Goal: Transaction & Acquisition: Purchase product/service

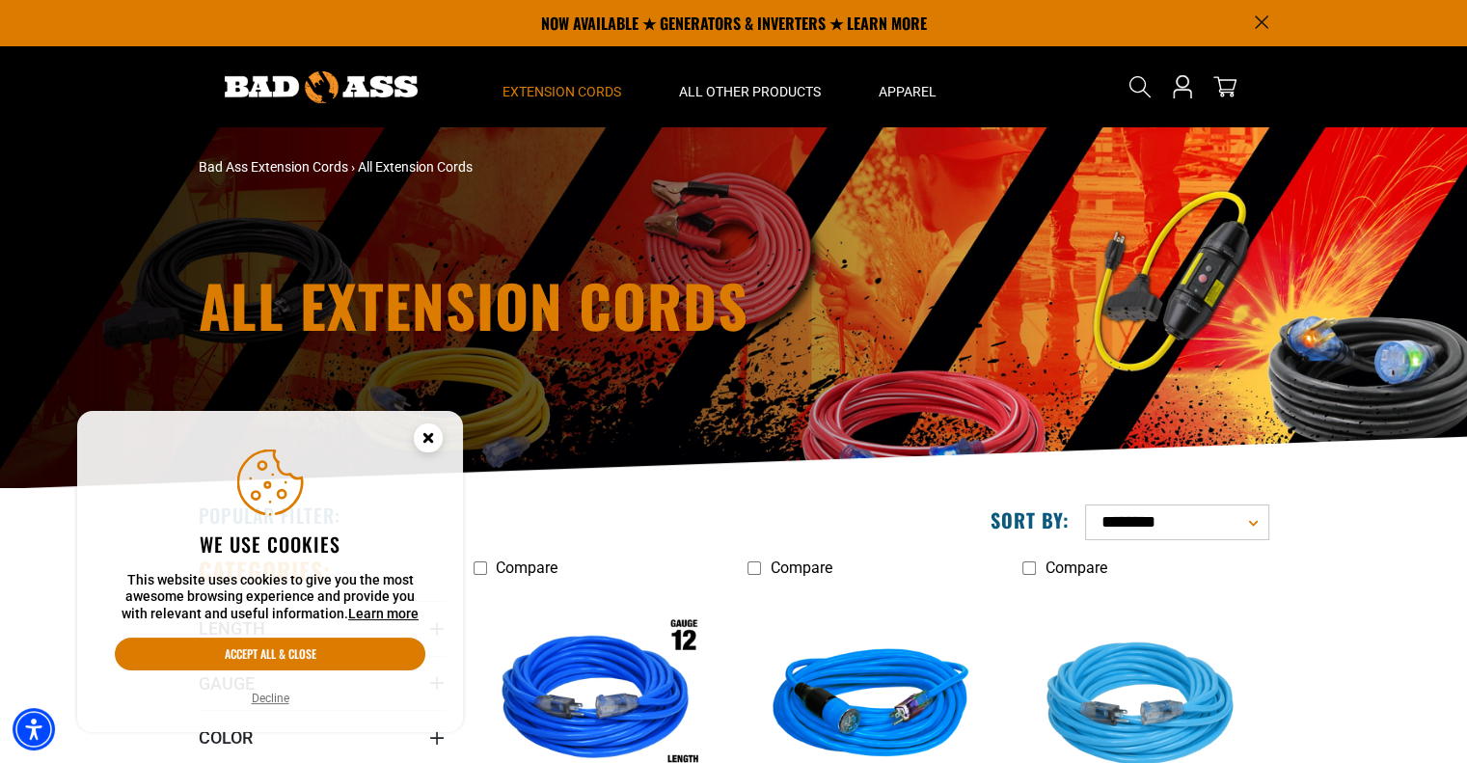
click at [431, 447] on circle "Cookie Consent" at bounding box center [428, 437] width 29 height 29
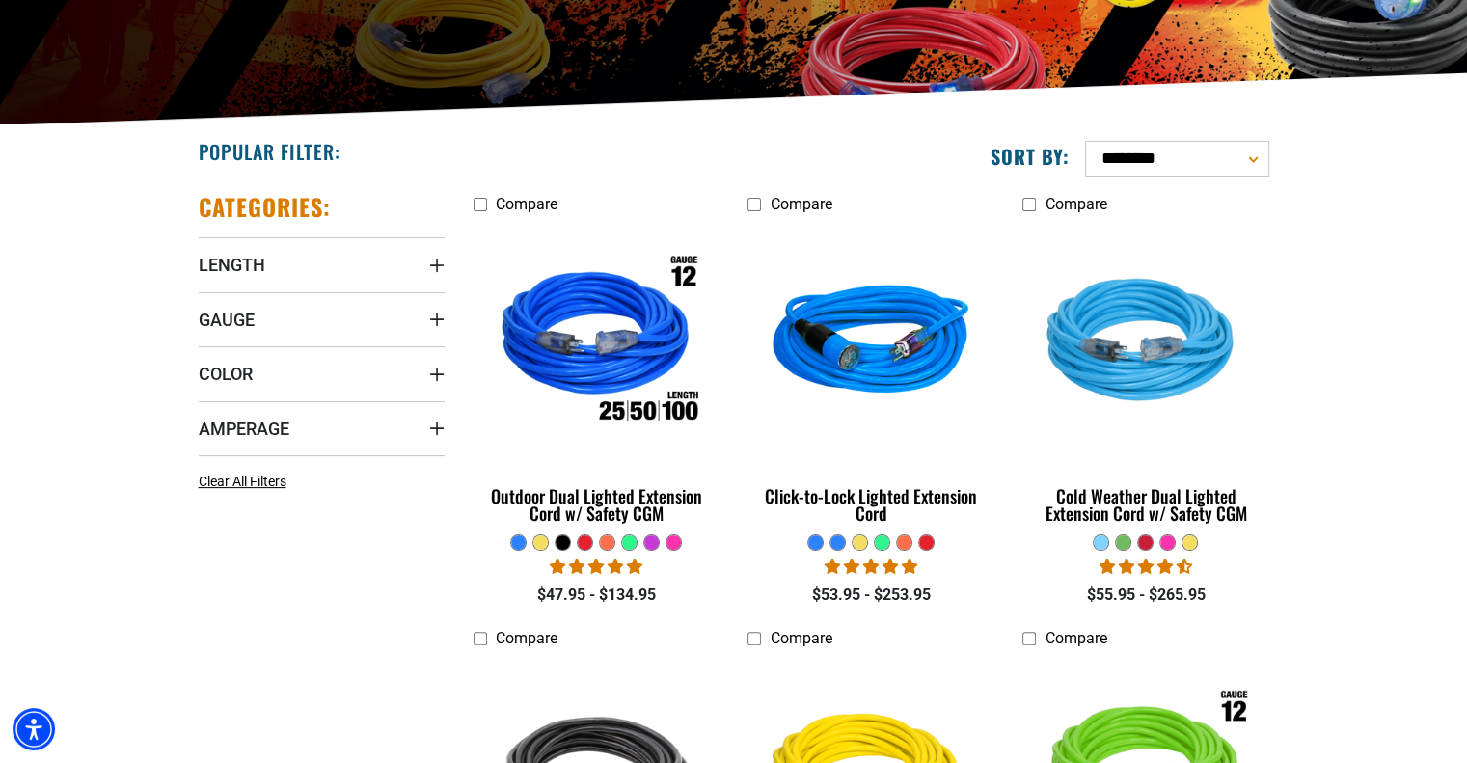
scroll to position [386, 0]
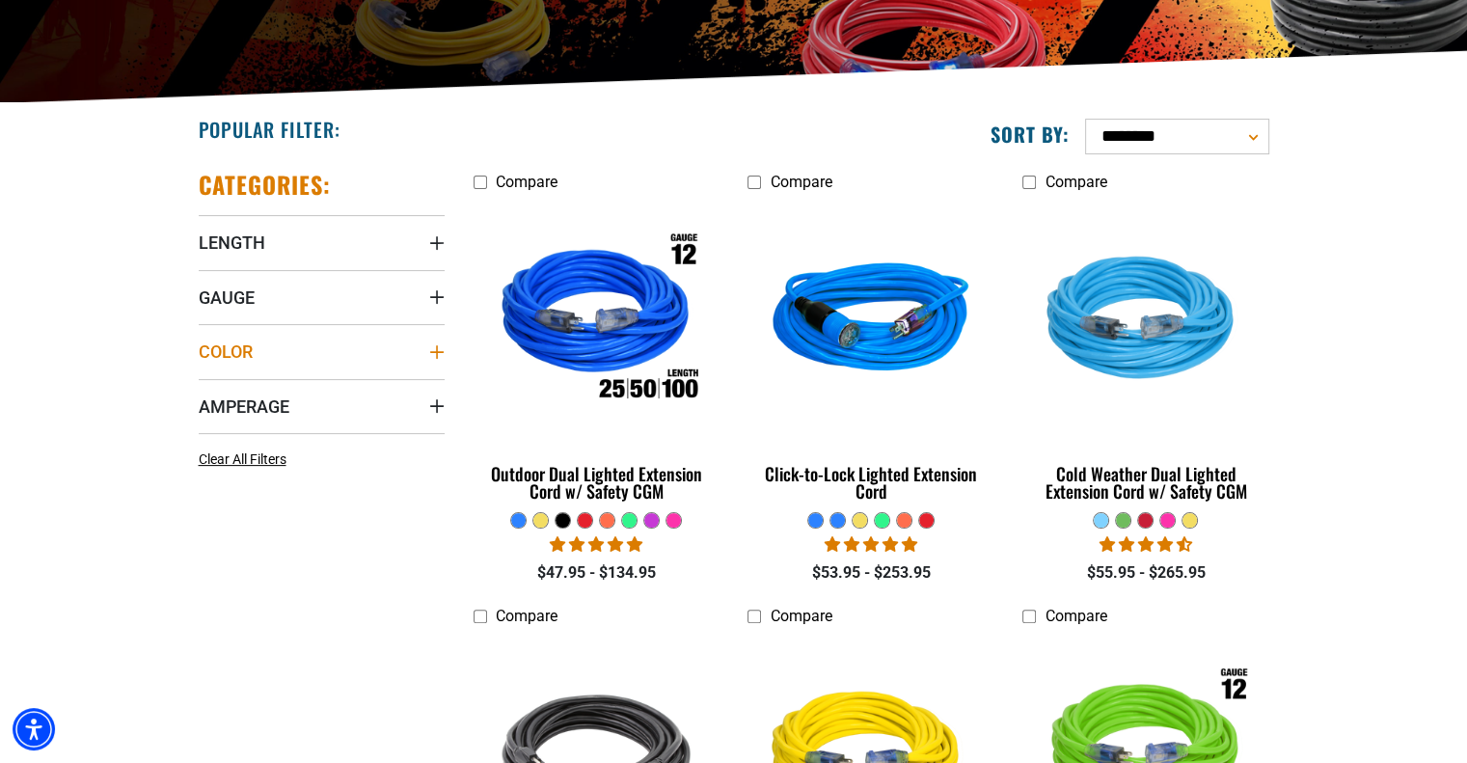
drag, startPoint x: 355, startPoint y: 370, endPoint x: 370, endPoint y: 335, distance: 38.9
click at [355, 370] on summary "Color" at bounding box center [322, 351] width 246 height 54
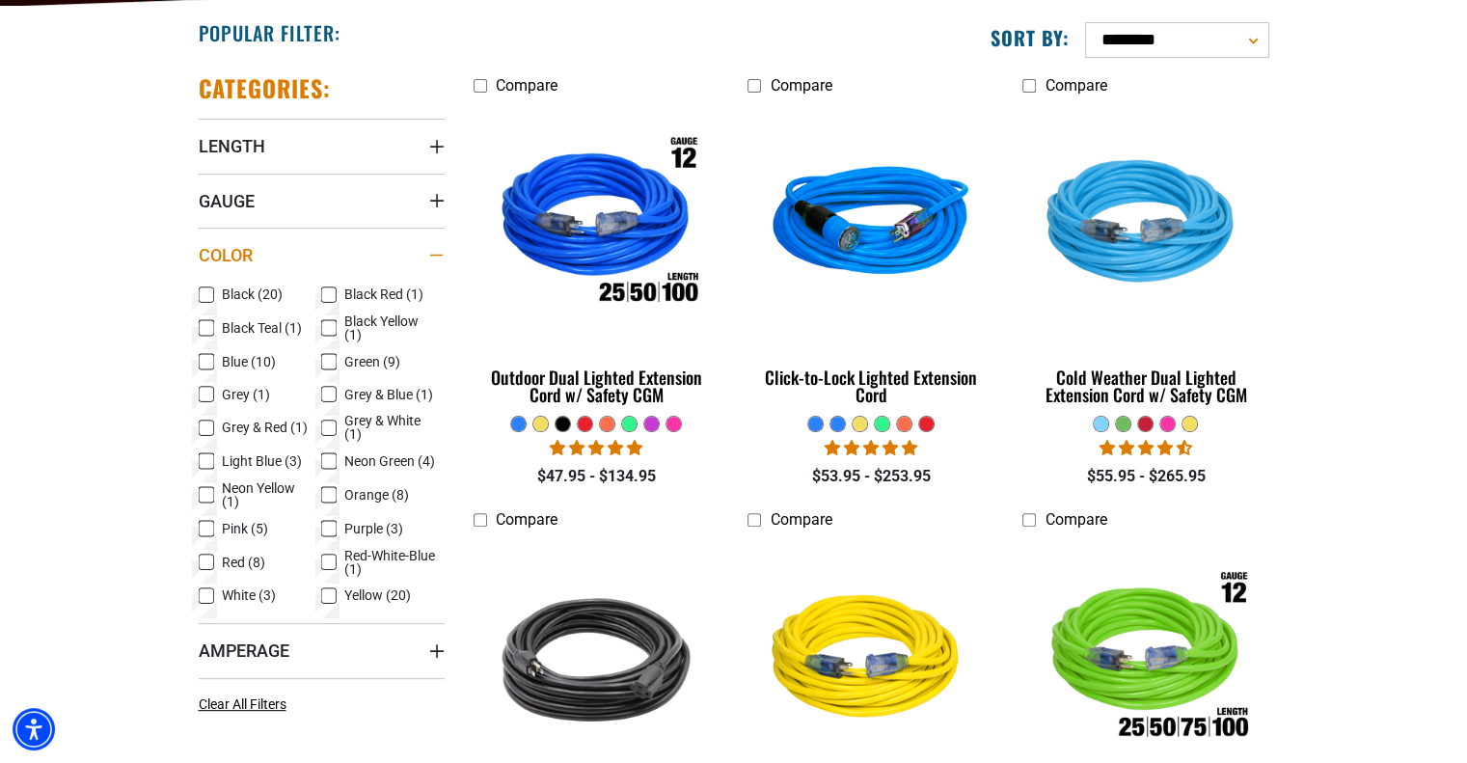
scroll to position [579, 0]
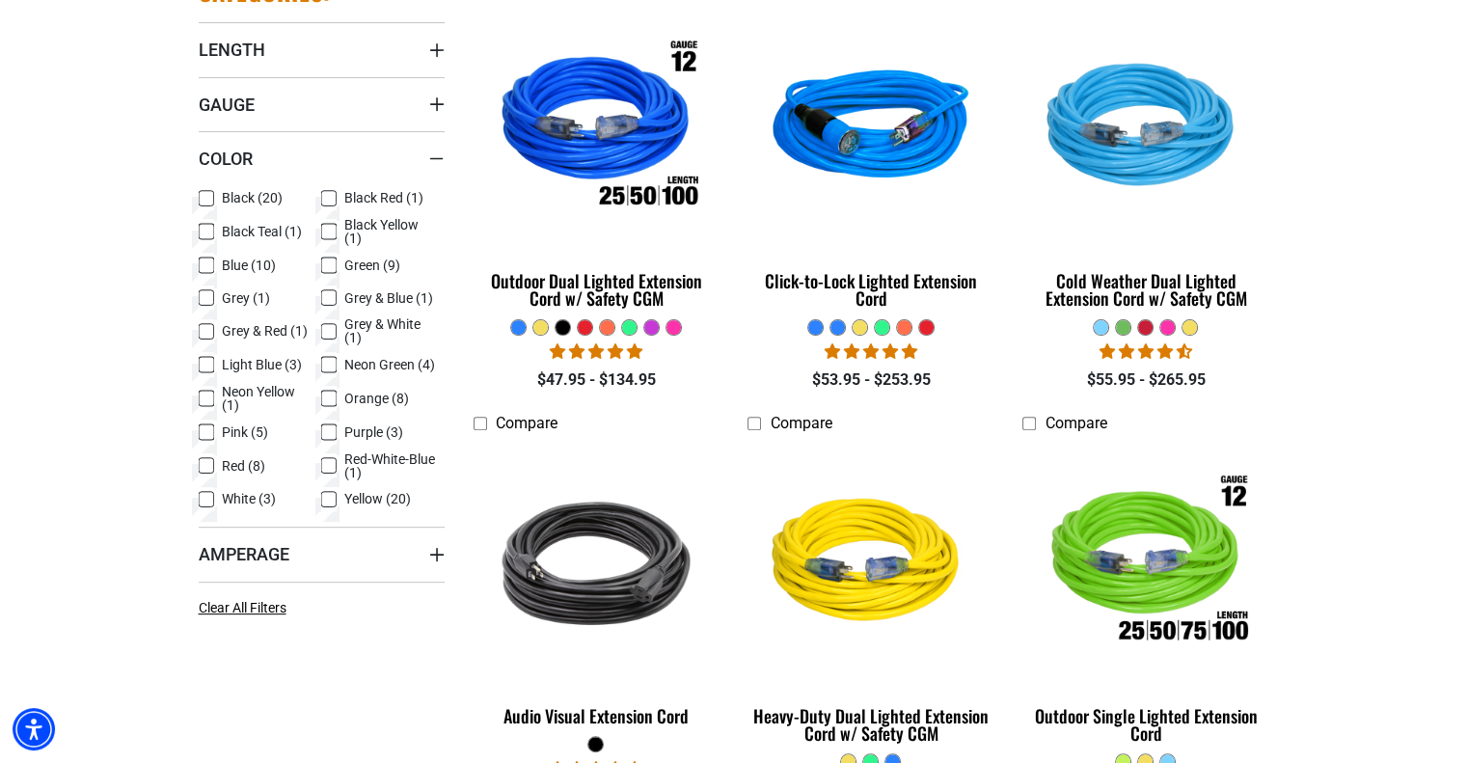
click at [224, 228] on span "Black Teal (1)" at bounding box center [262, 232] width 80 height 14
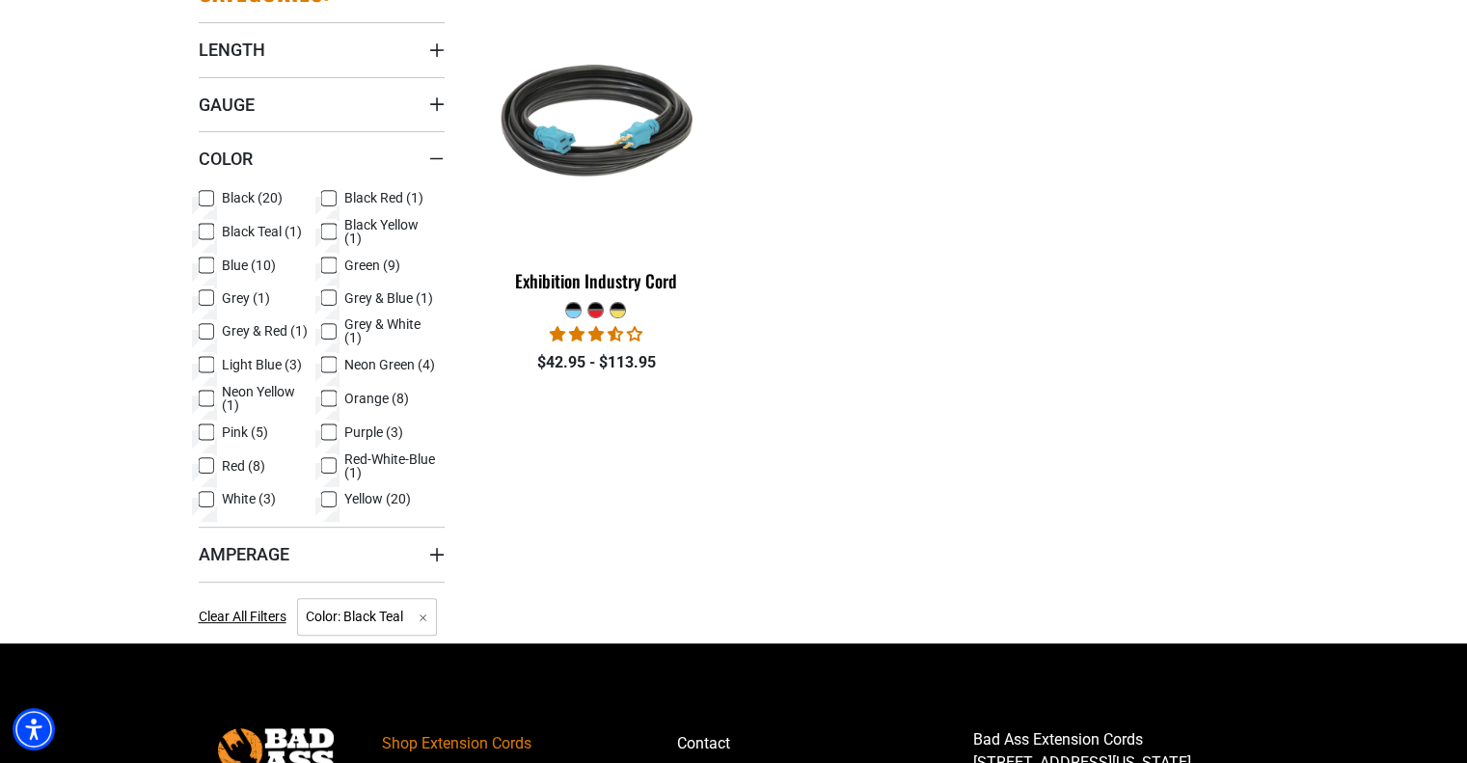
click at [364, 320] on span "Grey & White (1)" at bounding box center [390, 330] width 93 height 27
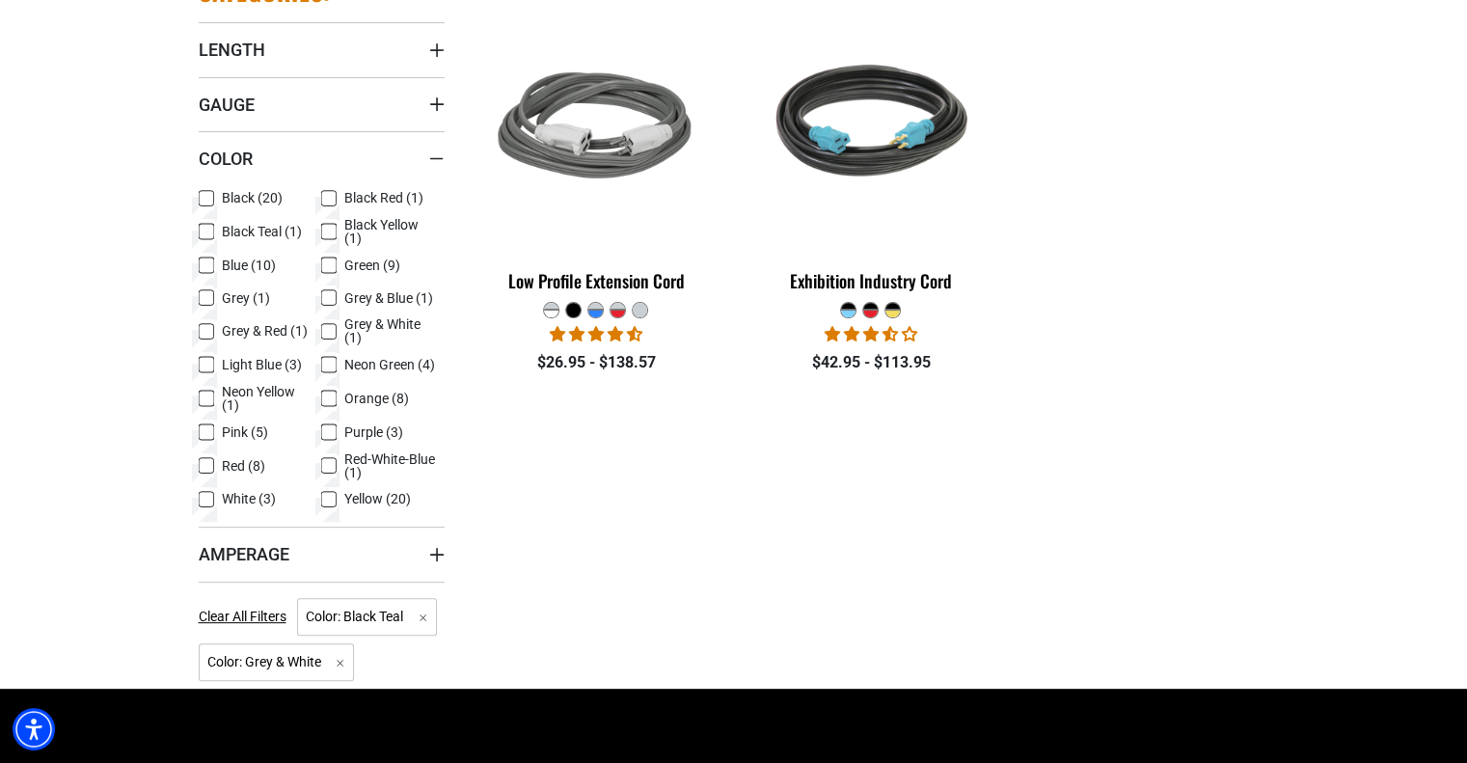
click at [334, 295] on icon at bounding box center [328, 298] width 15 height 25
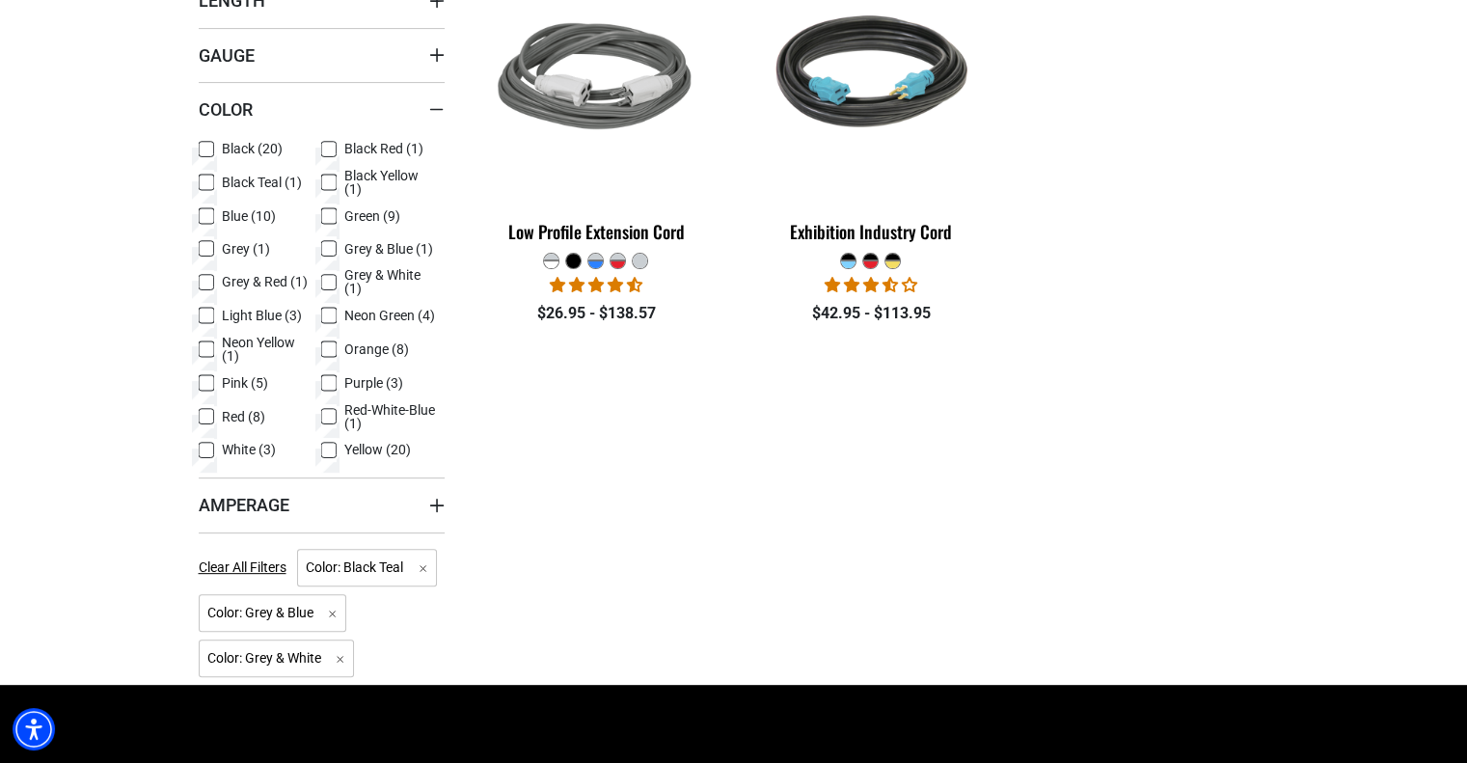
scroll to position [675, 0]
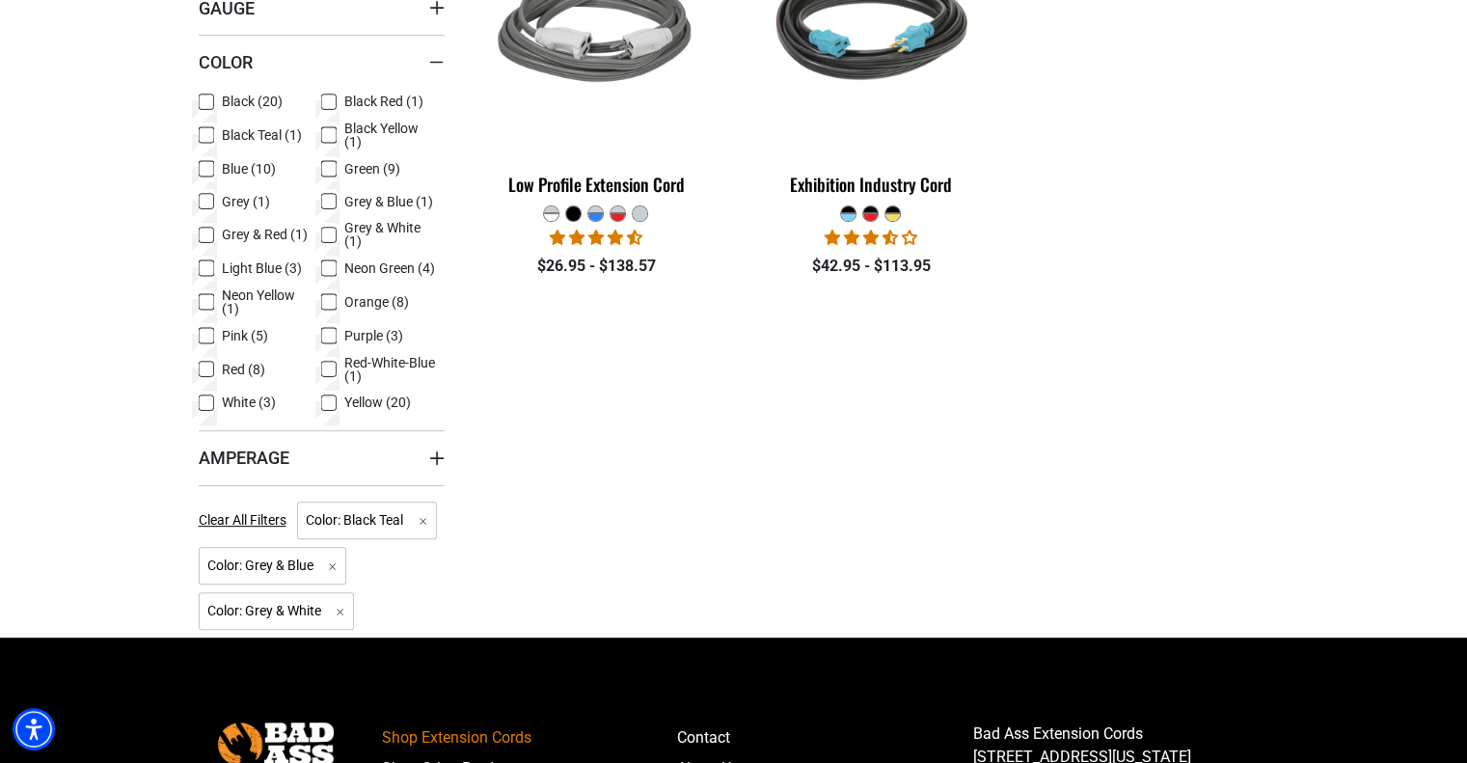
click at [357, 267] on span "Neon Green (4)" at bounding box center [389, 268] width 91 height 14
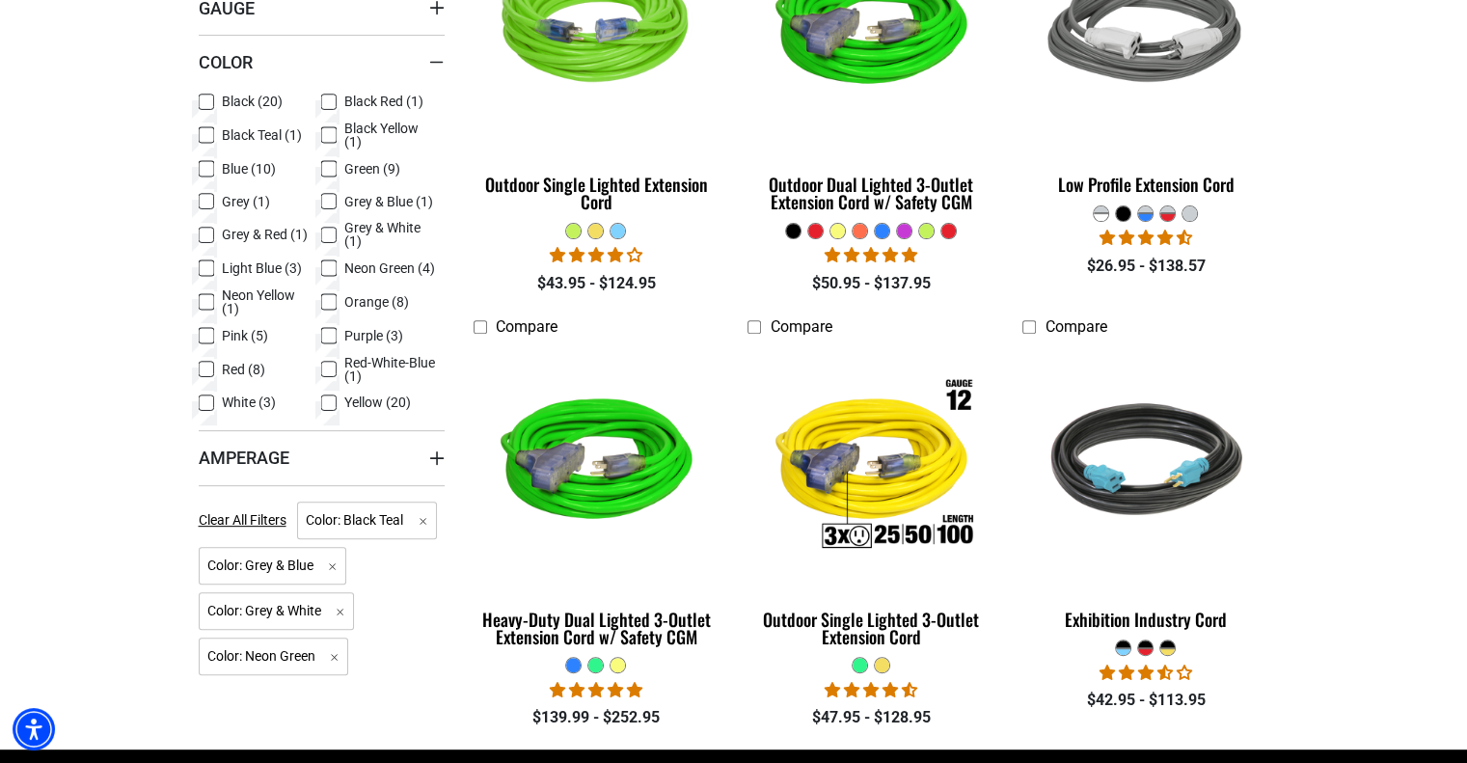
click at [376, 360] on span "Red-White-Blue (1)" at bounding box center [390, 369] width 93 height 27
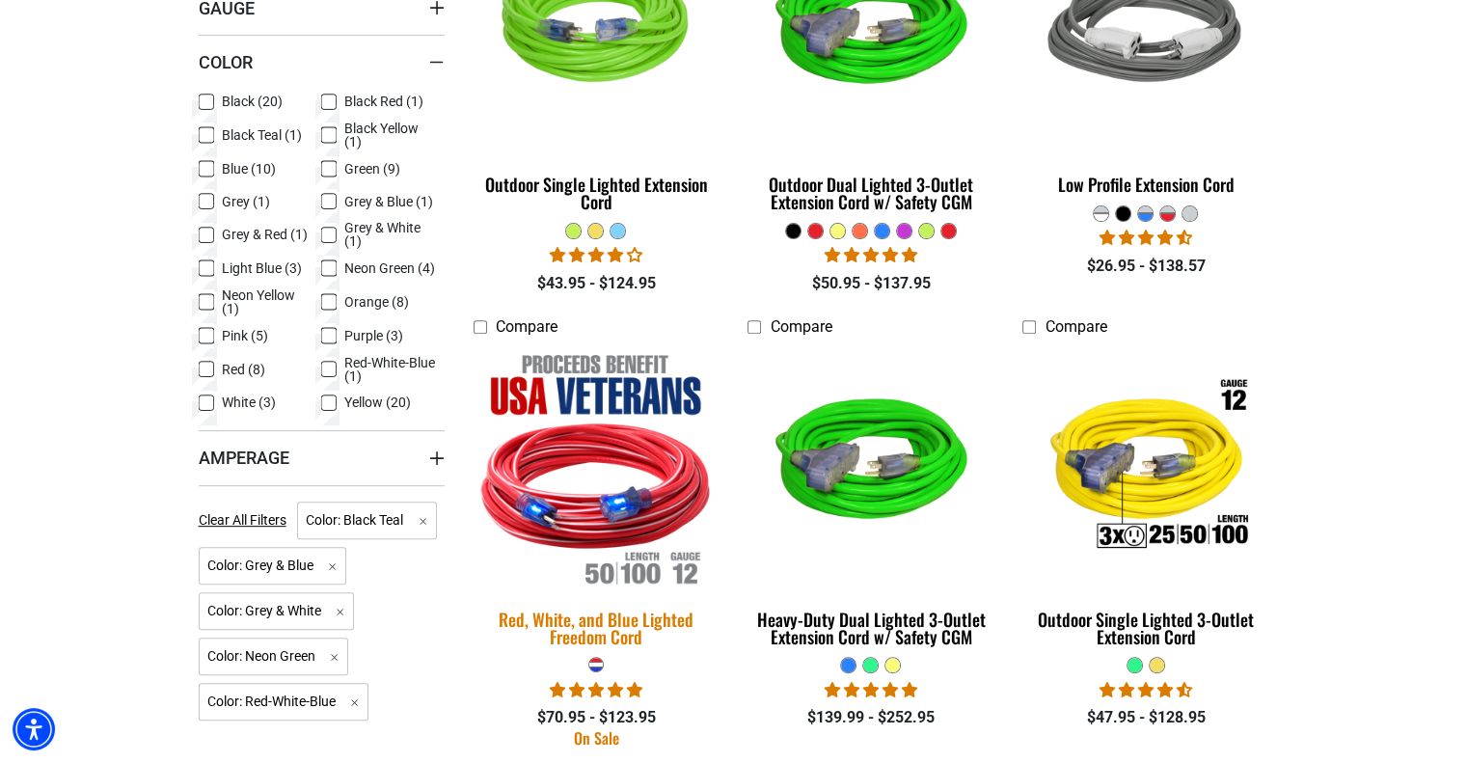
click at [646, 446] on img at bounding box center [596, 466] width 270 height 247
